Goal: Information Seeking & Learning: Learn about a topic

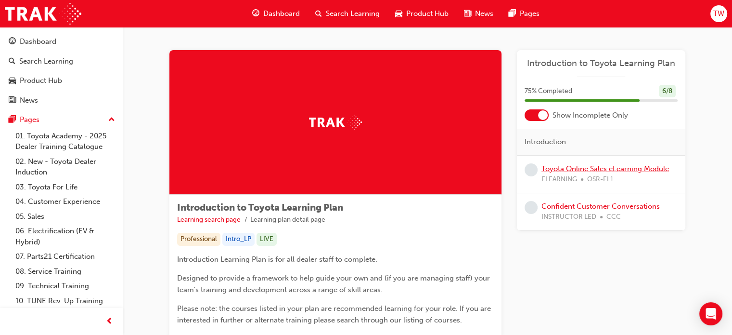
click at [576, 169] on link "Toyota Online Sales eLearning Module" at bounding box center [606, 168] width 128 height 9
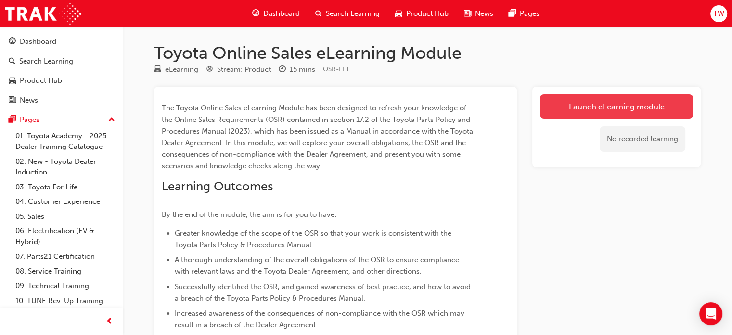
click at [560, 105] on link "Launch eLearning module" at bounding box center [616, 106] width 153 height 24
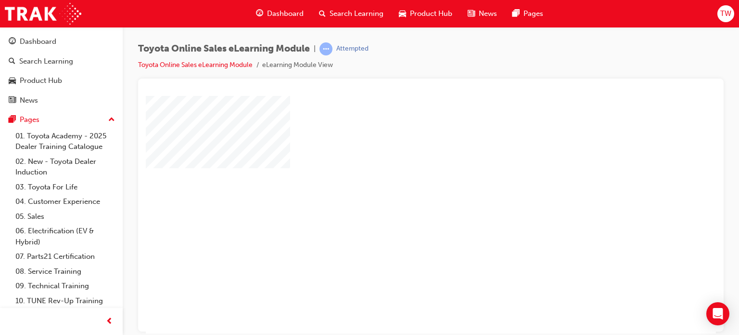
click at [403, 186] on div "play" at bounding box center [403, 186] width 0 height 0
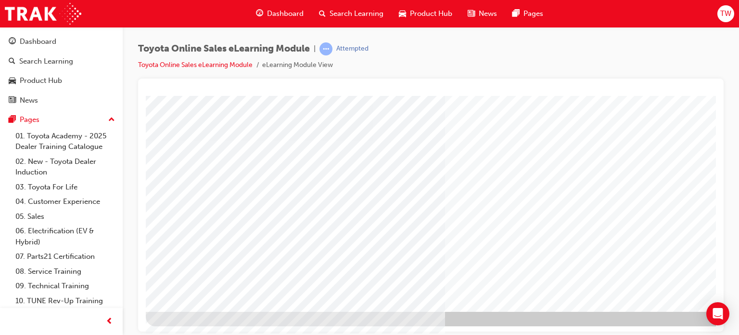
scroll to position [131, 91]
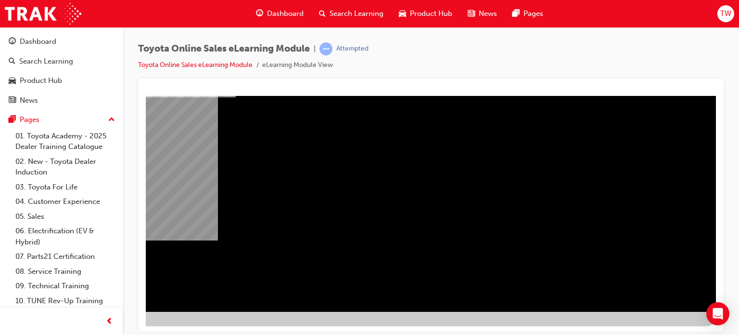
drag, startPoint x: 483, startPoint y: 329, endPoint x: 712, endPoint y: 429, distance: 249.4
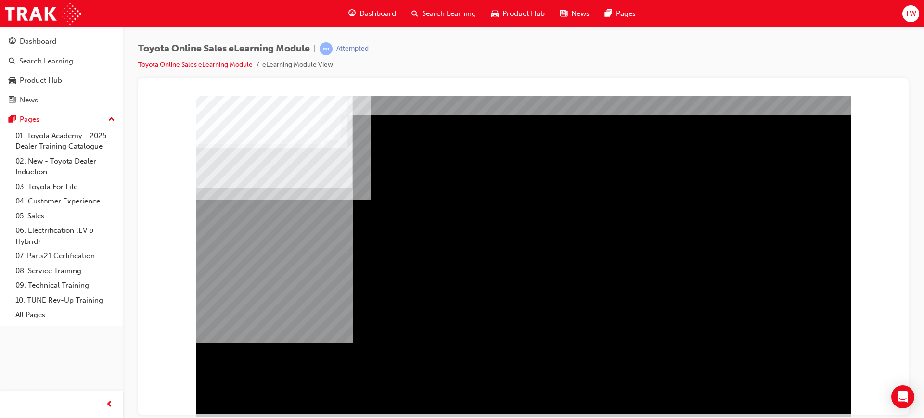
scroll to position [40, 0]
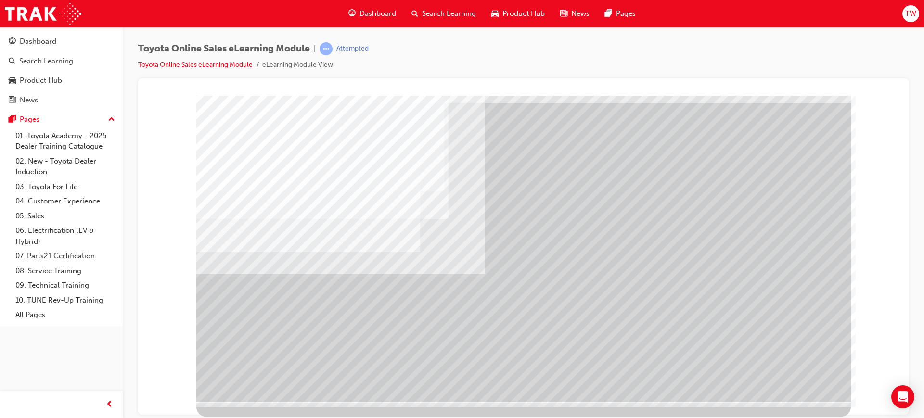
scroll to position [0, 0]
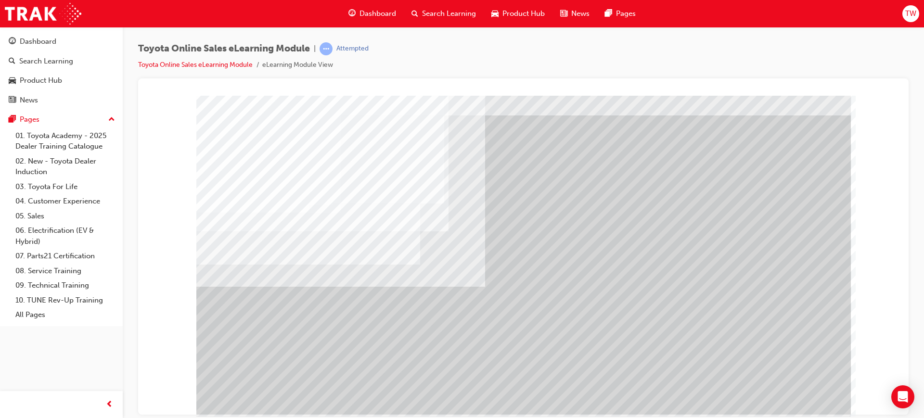
scroll to position [40, 0]
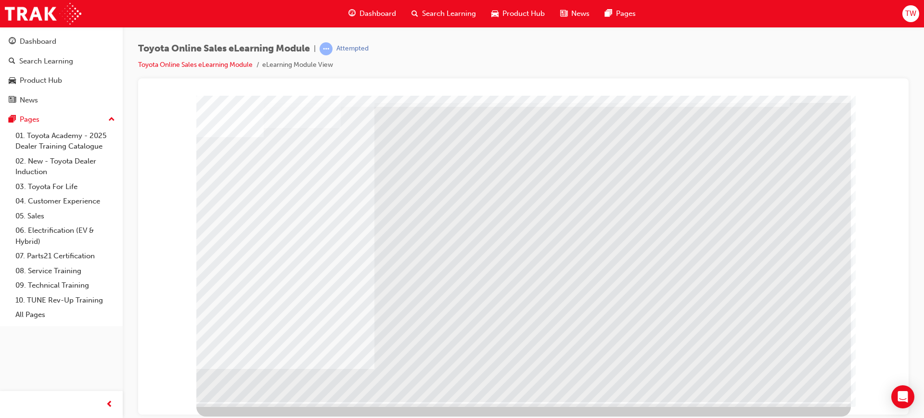
scroll to position [0, 0]
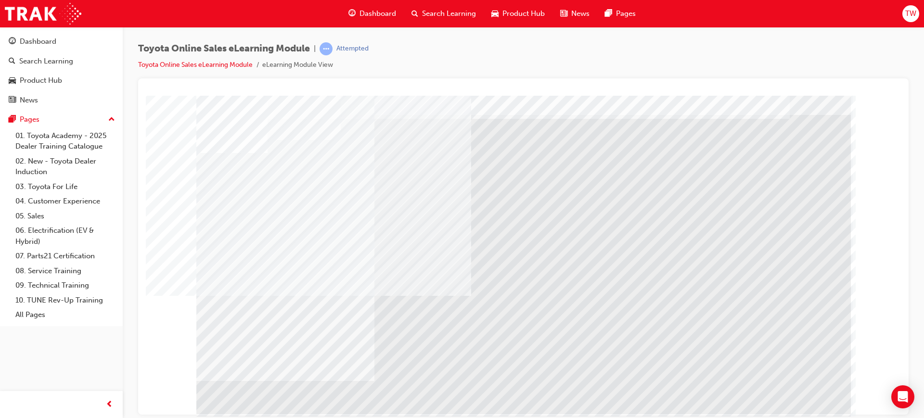
scroll to position [40, 0]
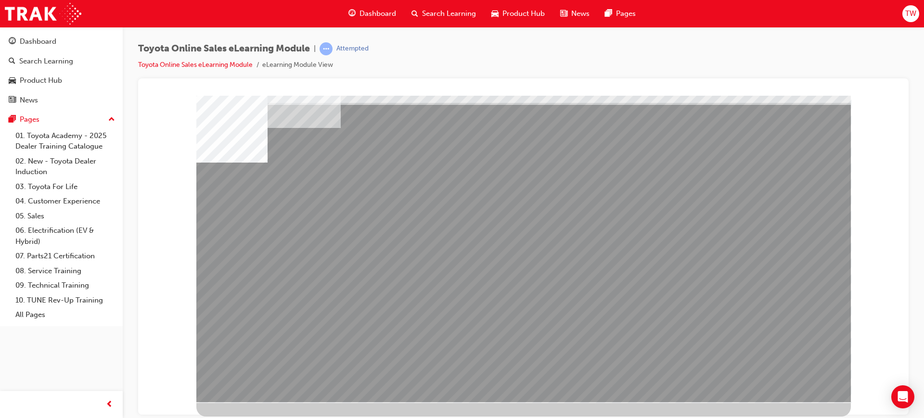
scroll to position [0, 0]
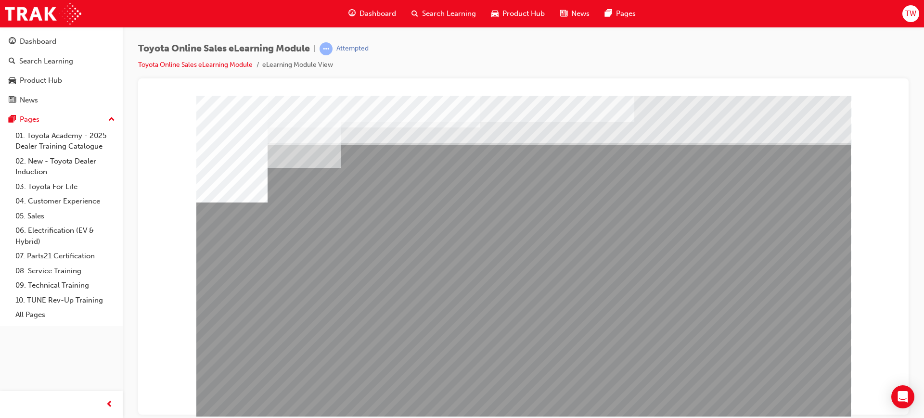
drag, startPoint x: 474, startPoint y: 340, endPoint x: 536, endPoint y: 348, distance: 62.6
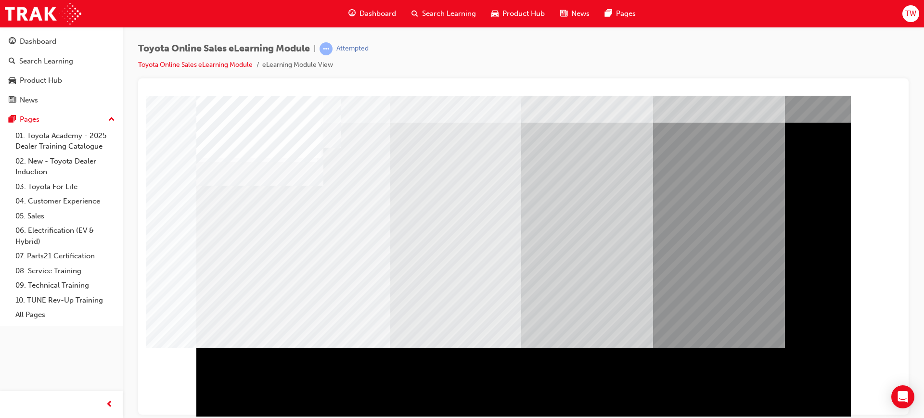
scroll to position [40, 0]
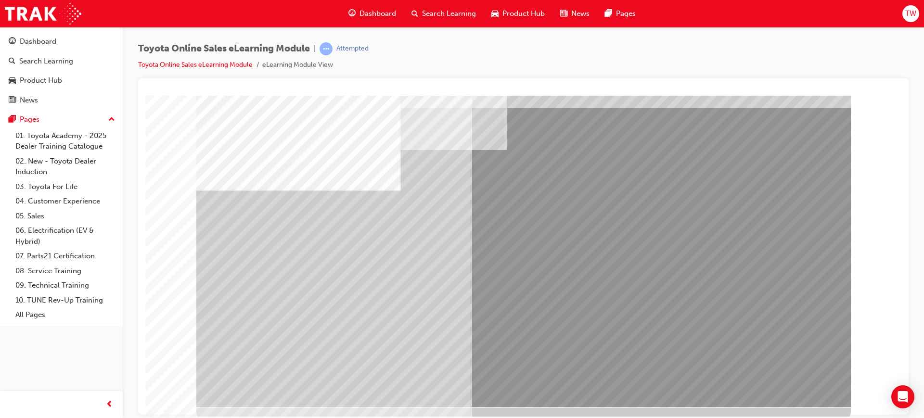
scroll to position [40, 0]
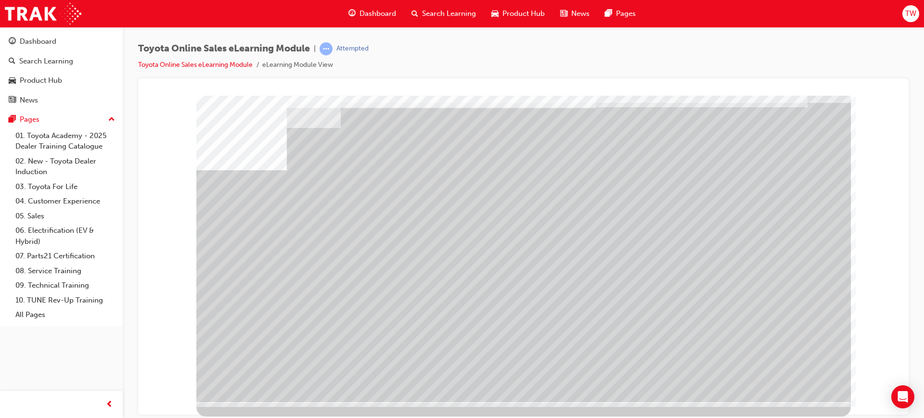
scroll to position [0, 0]
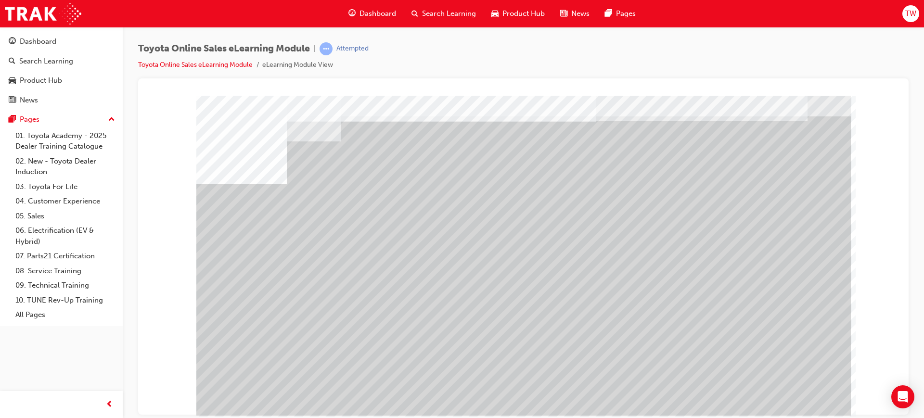
scroll to position [40, 0]
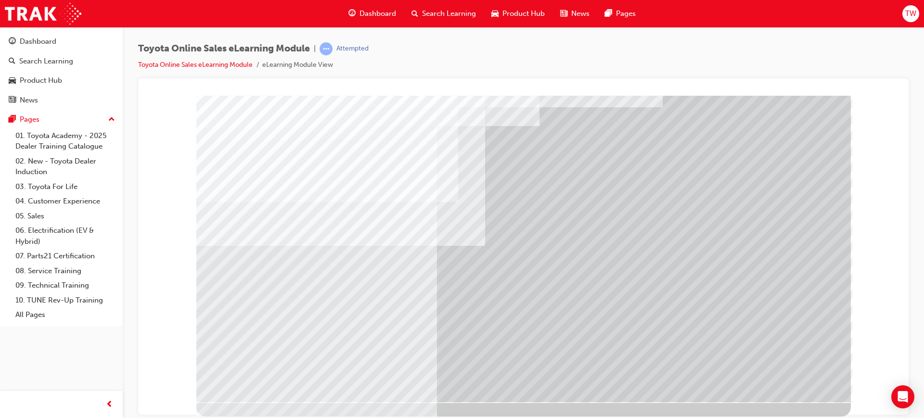
click at [732, 334] on div at bounding box center [523, 228] width 655 height 347
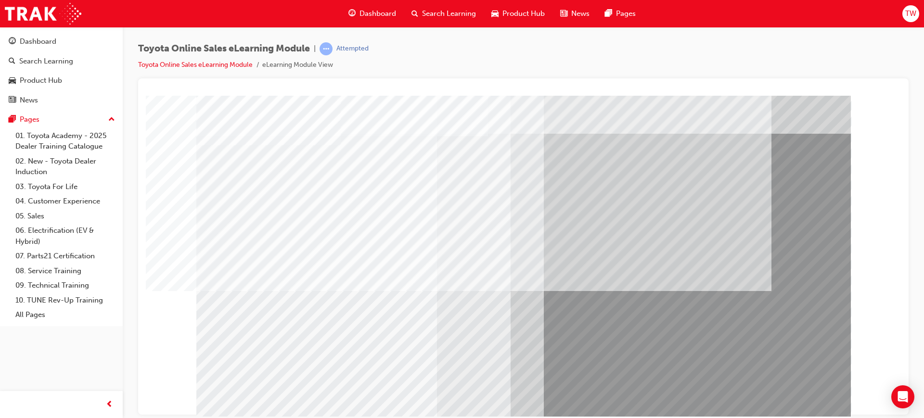
scroll to position [40, 0]
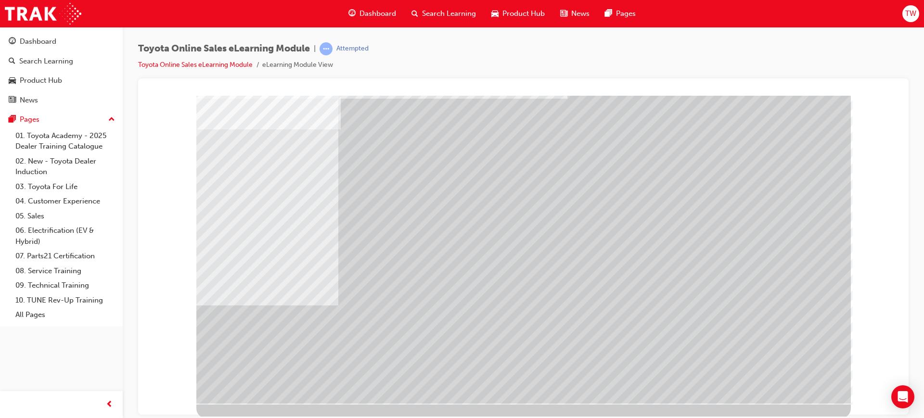
scroll to position [40, 0]
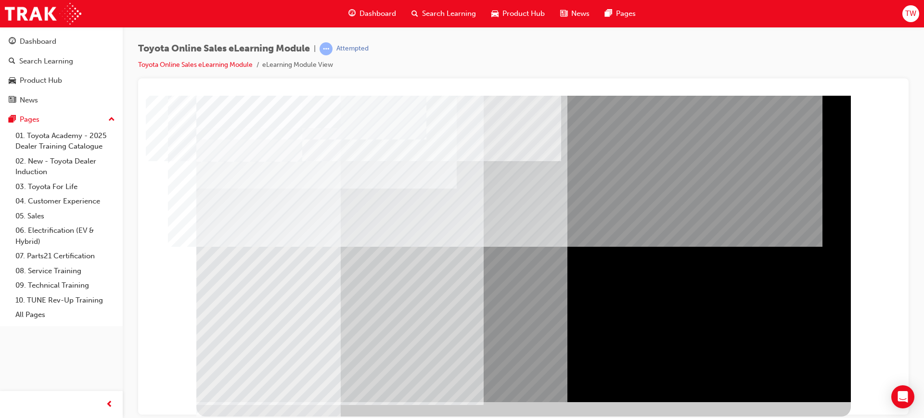
drag, startPoint x: 395, startPoint y: 235, endPoint x: 388, endPoint y: 236, distance: 7.3
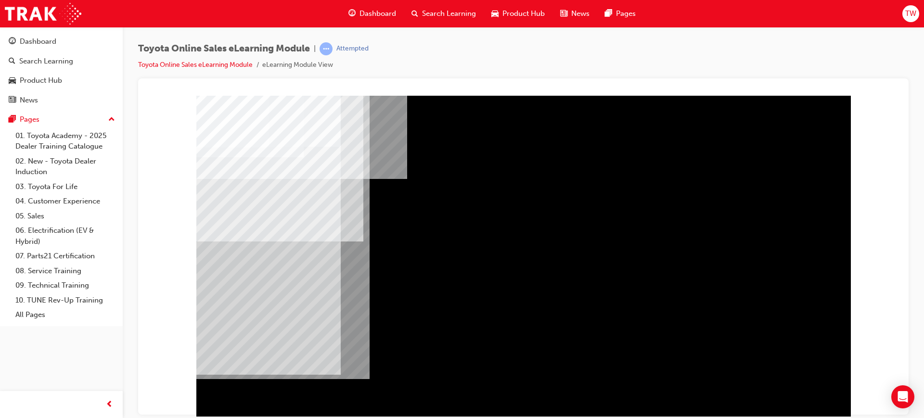
scroll to position [40, 0]
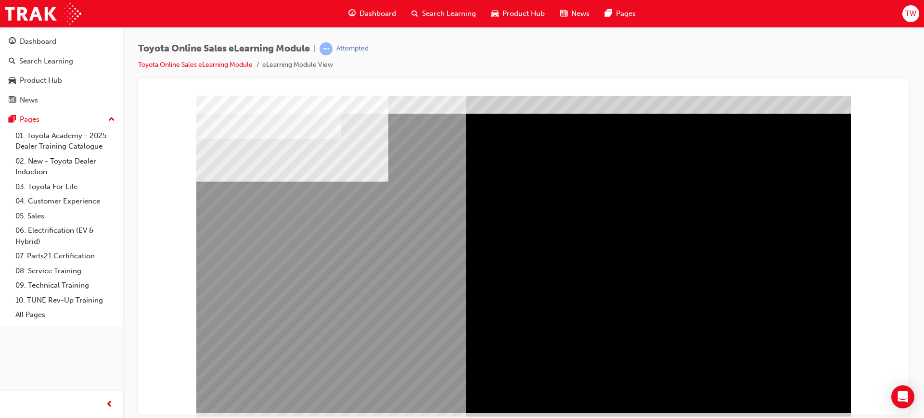
scroll to position [40, 0]
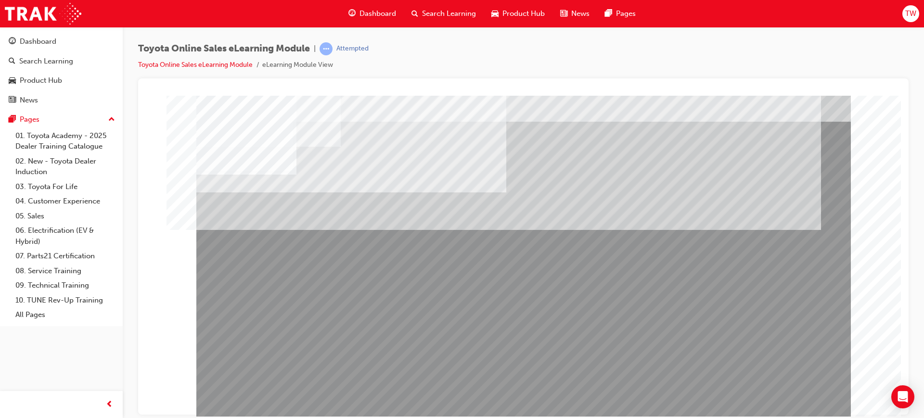
scroll to position [40, 0]
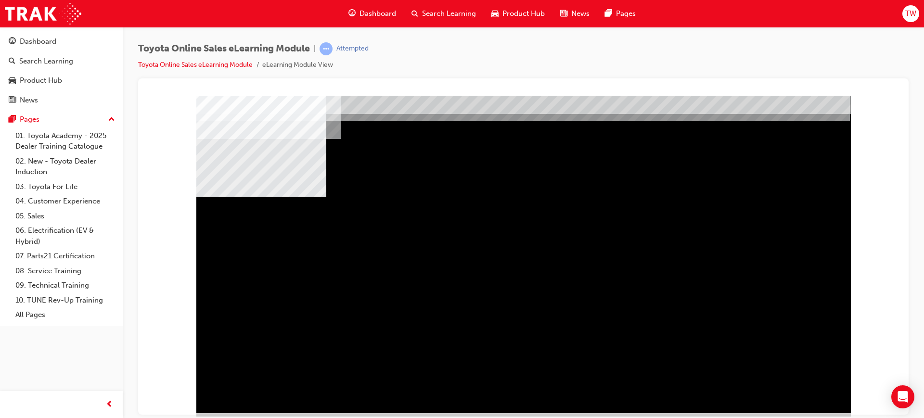
scroll to position [40, 0]
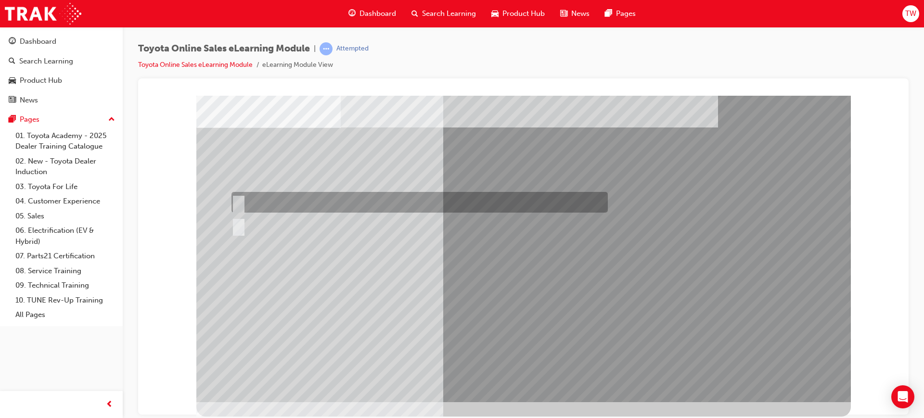
click at [254, 197] on div at bounding box center [417, 202] width 376 height 21
radio input "true"
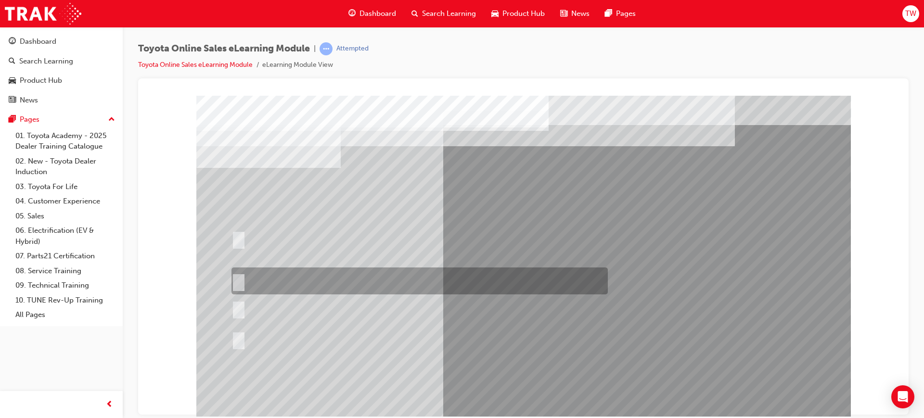
click at [403, 274] on div at bounding box center [417, 281] width 376 height 27
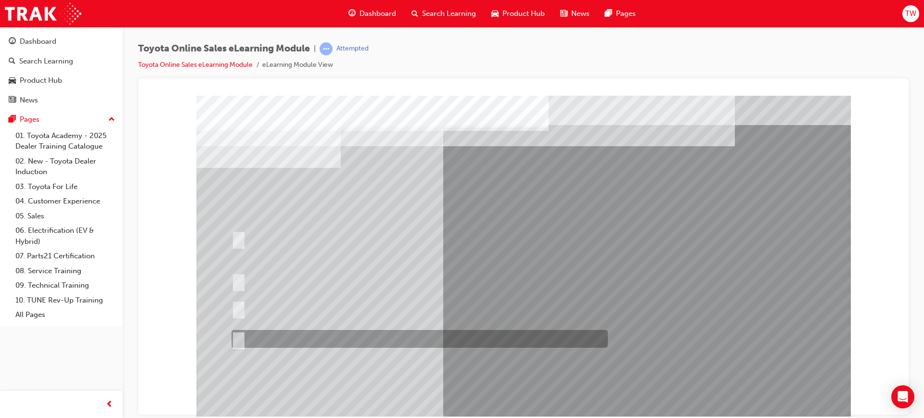
click at [362, 334] on div at bounding box center [417, 339] width 376 height 18
radio input "false"
radio input "true"
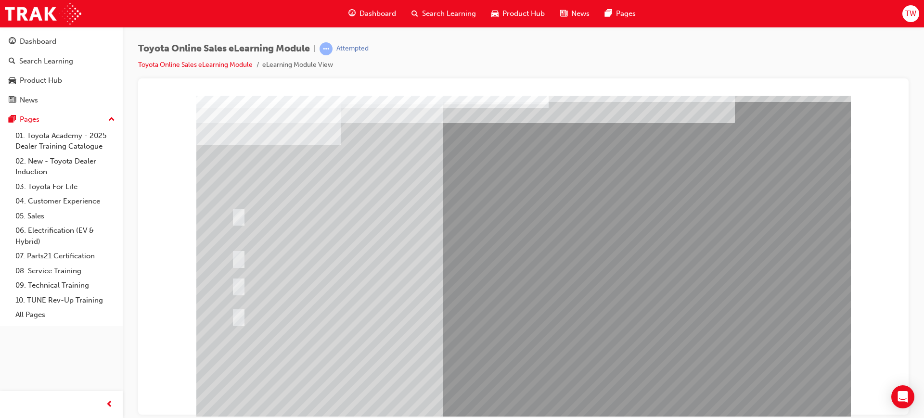
scroll to position [40, 0]
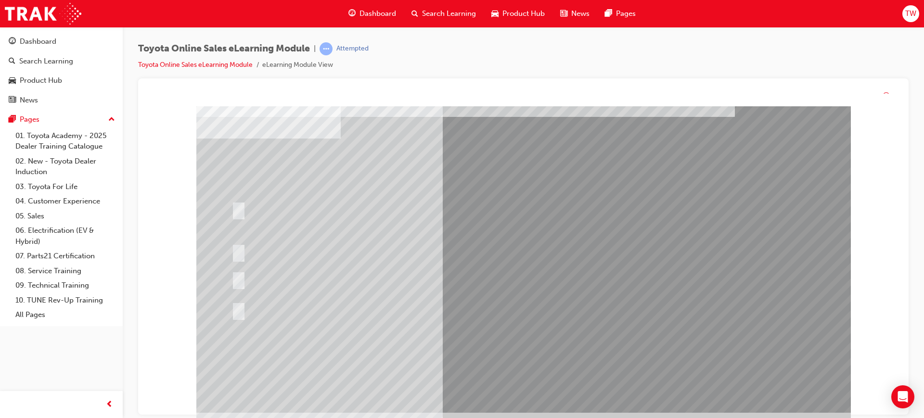
scroll to position [0, 0]
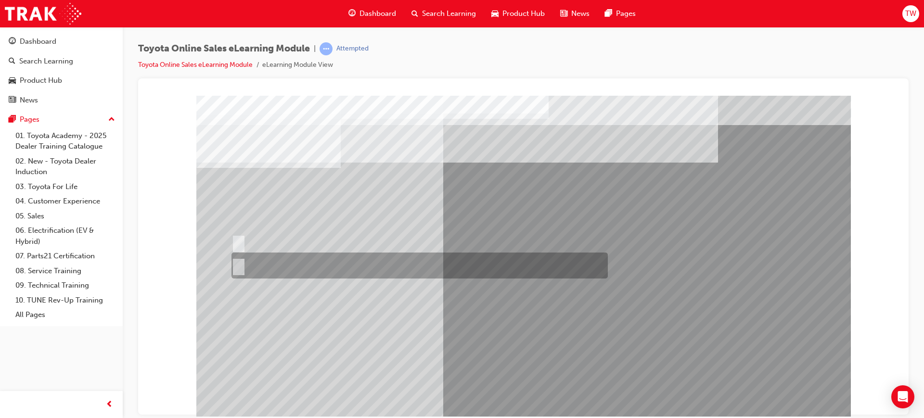
click at [232, 260] on input "No" at bounding box center [237, 265] width 11 height 11
radio input "true"
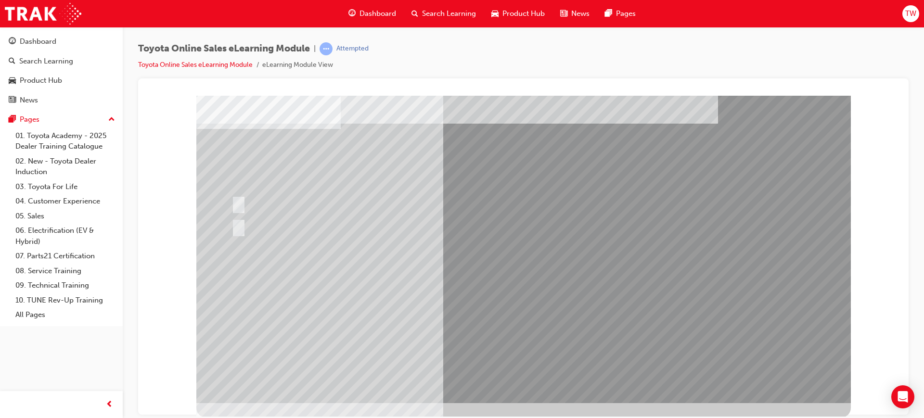
scroll to position [40, 0]
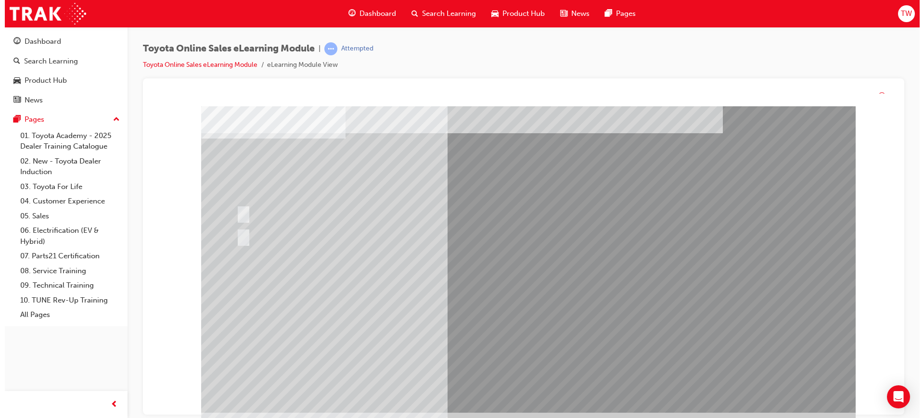
scroll to position [0, 0]
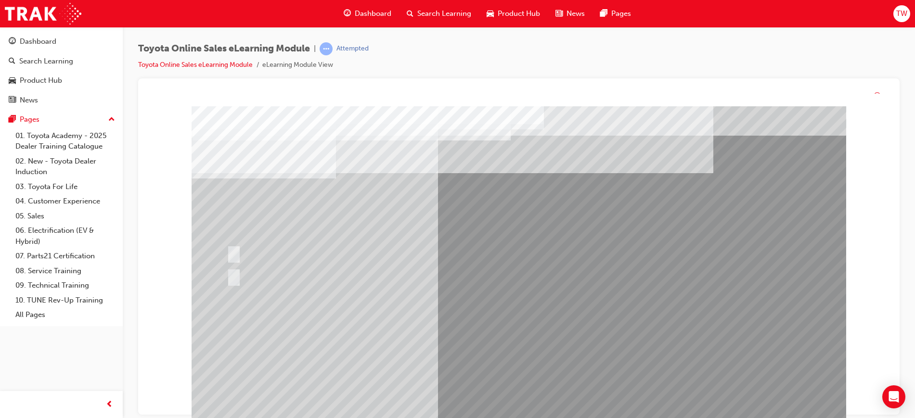
click at [502, 334] on div at bounding box center [519, 279] width 655 height 347
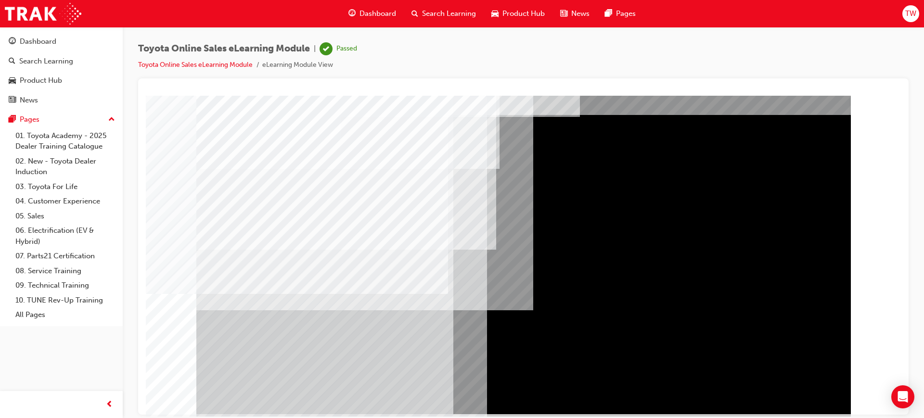
scroll to position [40, 0]
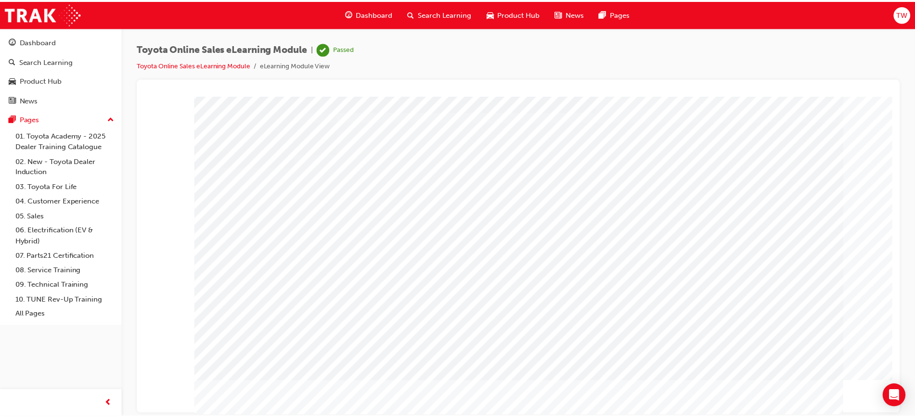
scroll to position [0, 0]
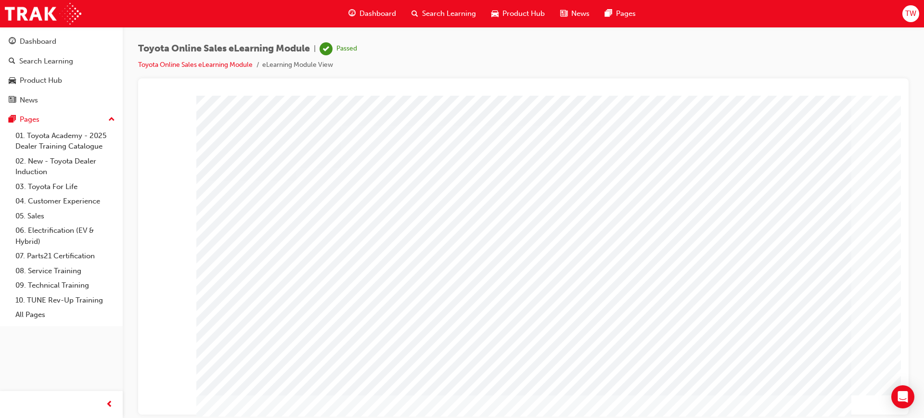
click at [366, 17] on span "Dashboard" at bounding box center [378, 13] width 37 height 11
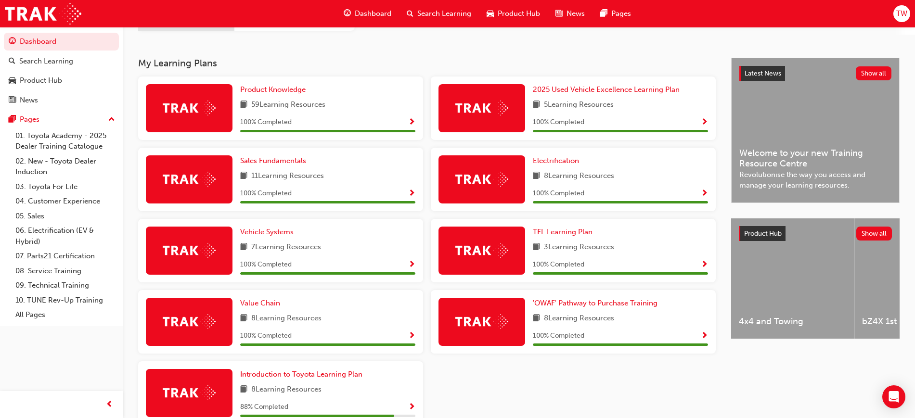
scroll to position [231, 0]
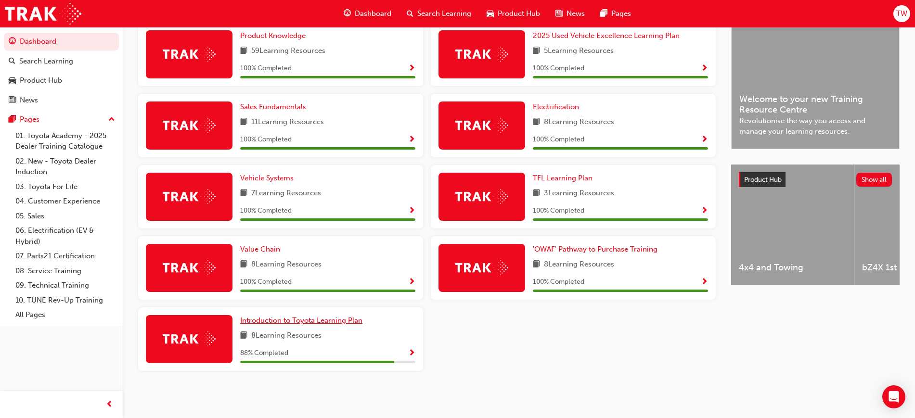
click at [335, 322] on span "Introduction to Toyota Learning Plan" at bounding box center [301, 320] width 122 height 9
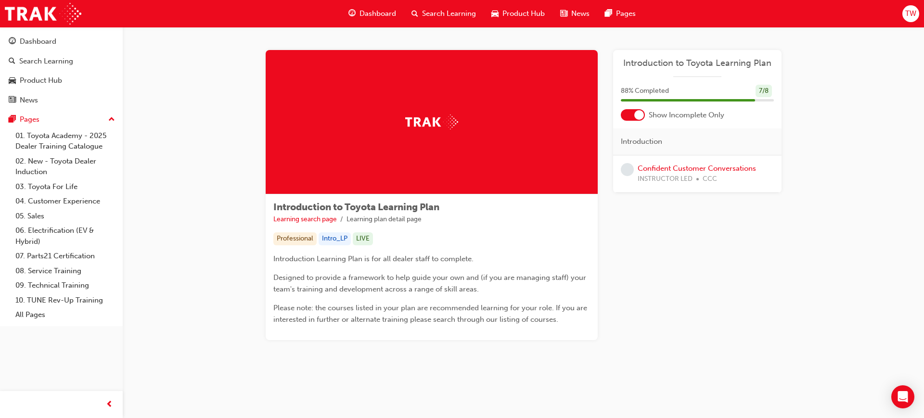
click at [229, 203] on div "Introduction to Toyota Learning Plan Learning search page Learning plan detail …" at bounding box center [524, 207] width 802 height 360
